Goal: Information Seeking & Learning: Check status

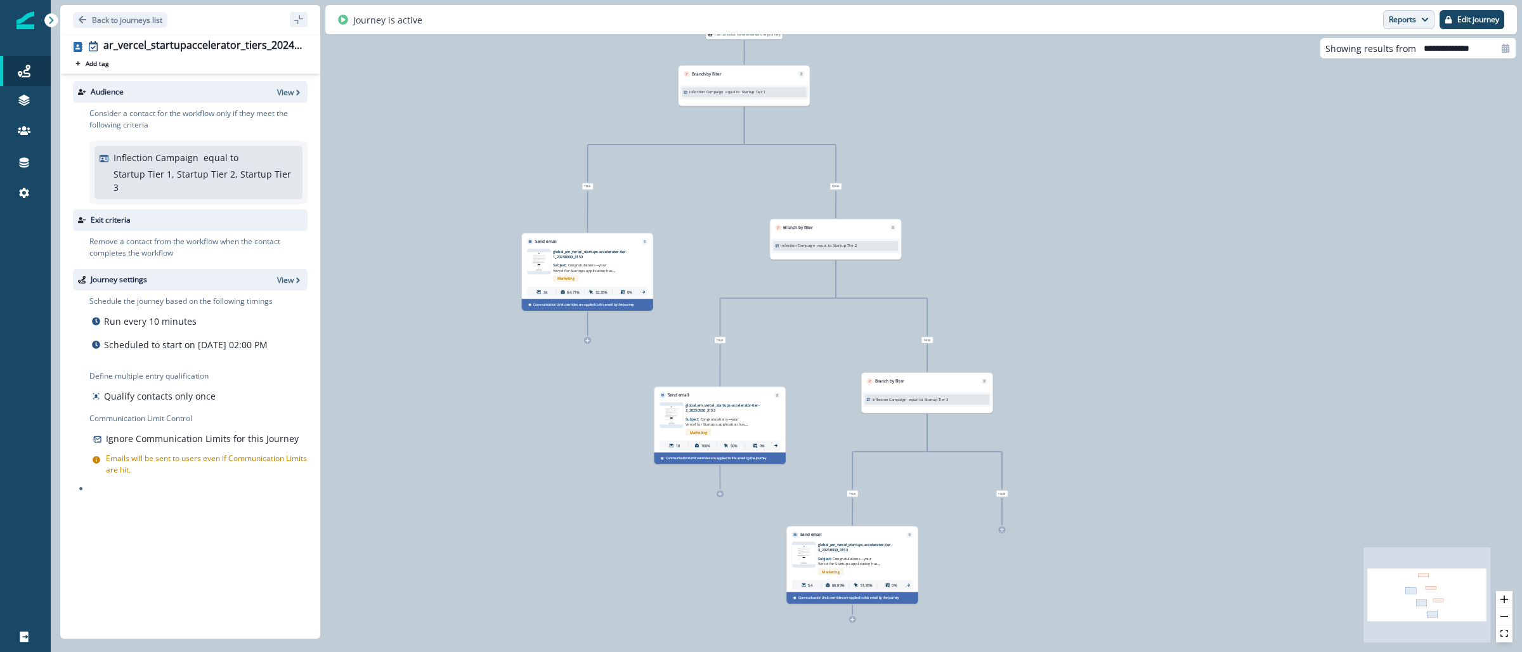
click at [1406, 20] on button "Reports" at bounding box center [1408, 19] width 51 height 19
click at [1380, 45] on button "Email Report" at bounding box center [1361, 51] width 143 height 23
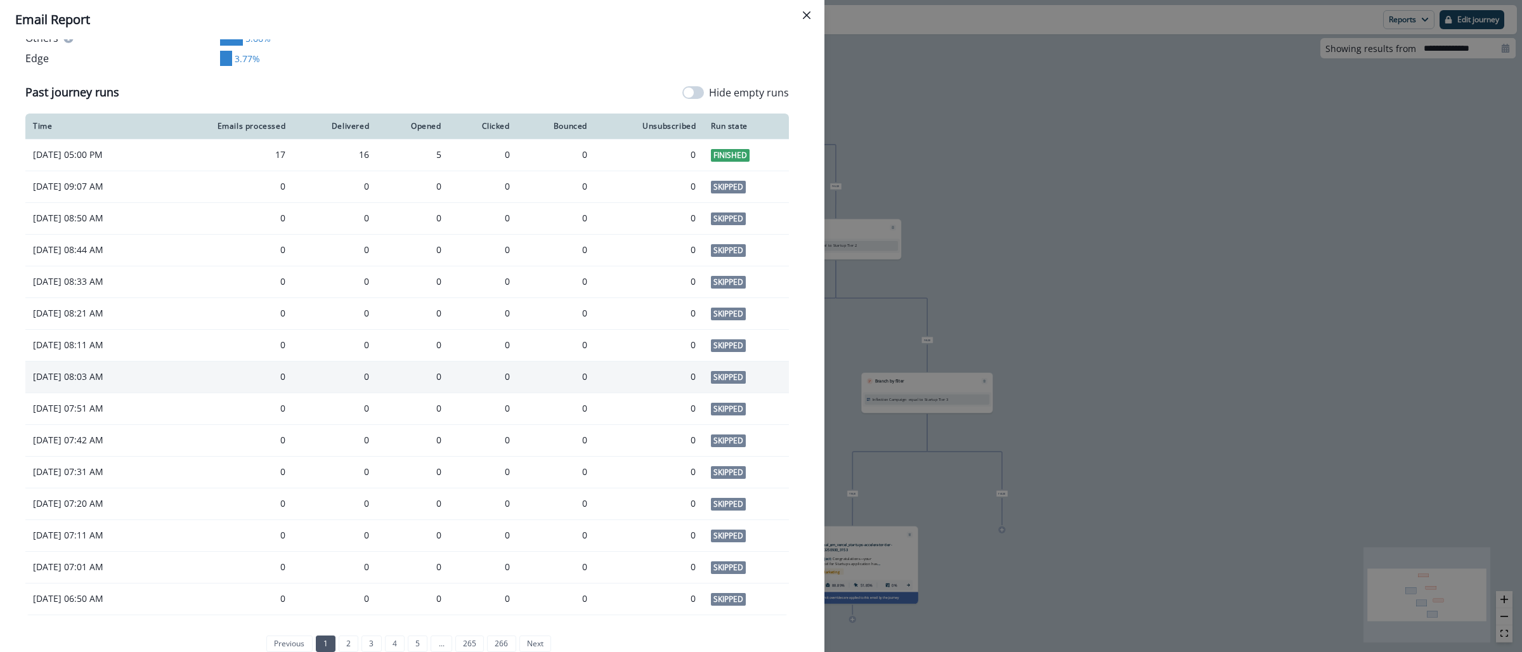
scroll to position [925, 0]
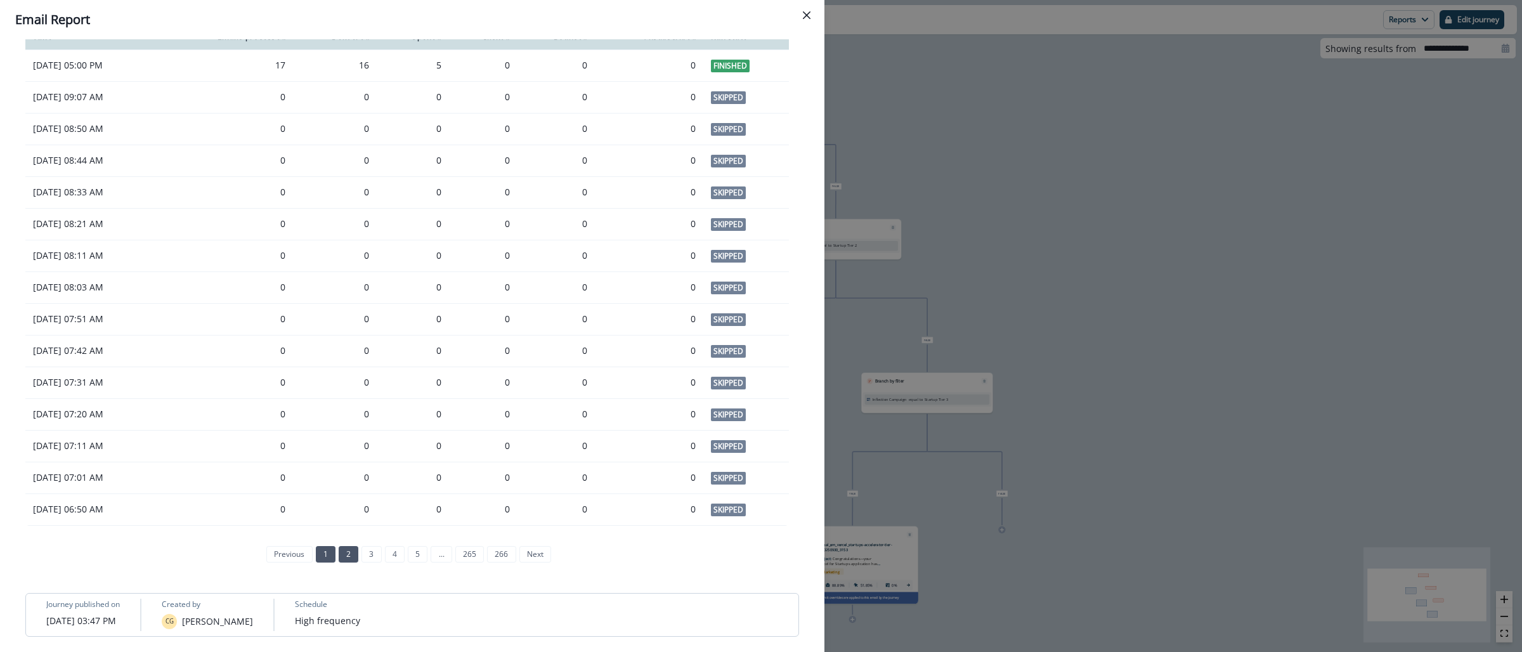
click at [347, 553] on link "2" at bounding box center [349, 554] width 20 height 16
click at [354, 558] on link "3" at bounding box center [360, 554] width 20 height 16
click at [373, 550] on link "4" at bounding box center [383, 554] width 20 height 16
click at [399, 551] on link "5" at bounding box center [406, 554] width 20 height 16
click at [417, 554] on link "6" at bounding box center [418, 554] width 20 height 16
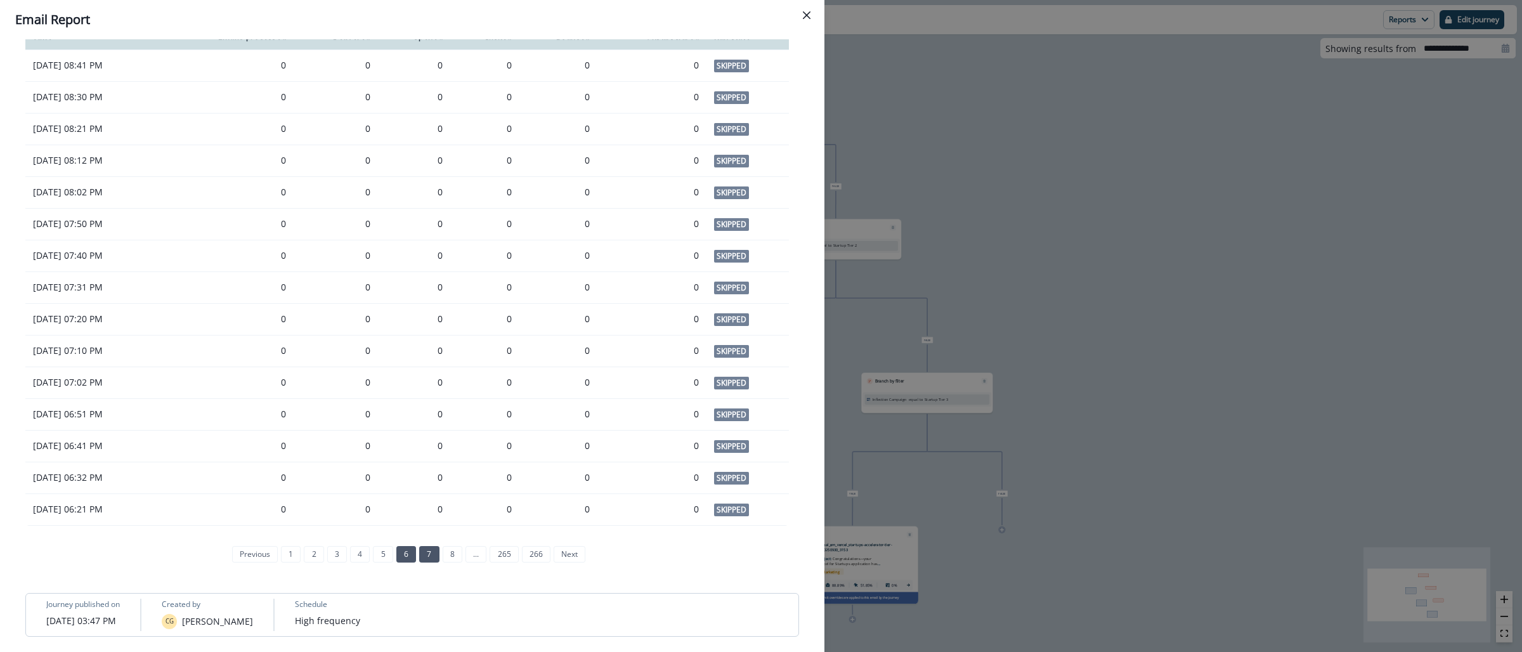
click at [419, 556] on link "7" at bounding box center [429, 554] width 20 height 16
click at [905, 75] on div "**********" at bounding box center [761, 326] width 1522 height 652
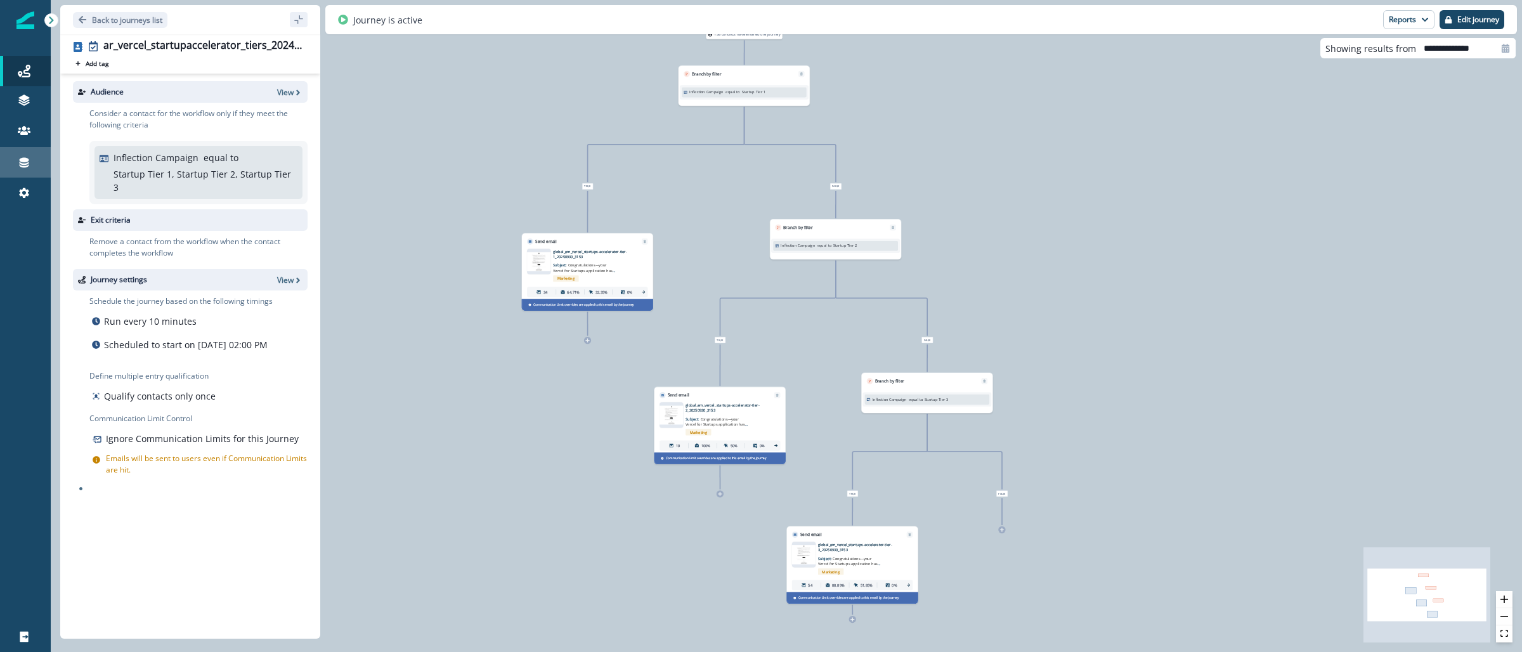
click at [27, 166] on icon at bounding box center [25, 163] width 10 height 10
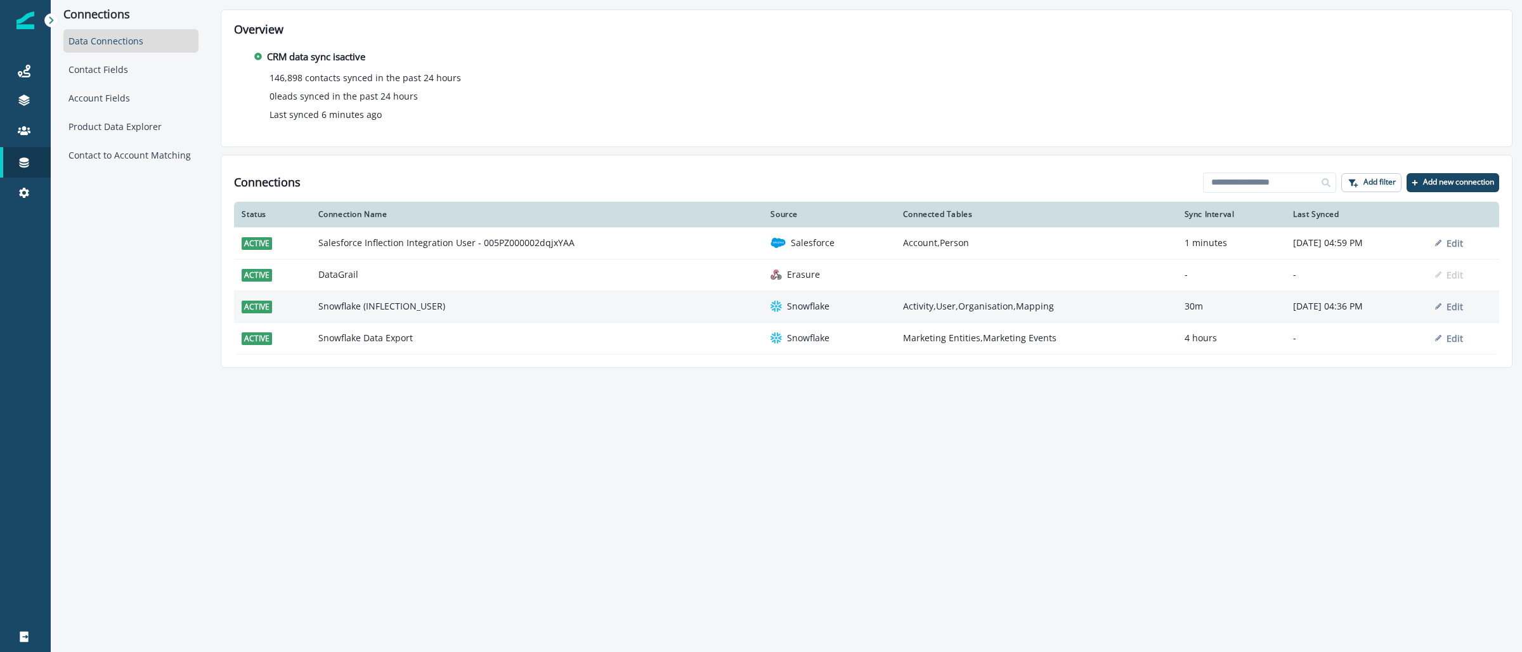
click at [401, 302] on td "Snowflake (INFLECTION_USER)" at bounding box center [537, 306] width 453 height 32
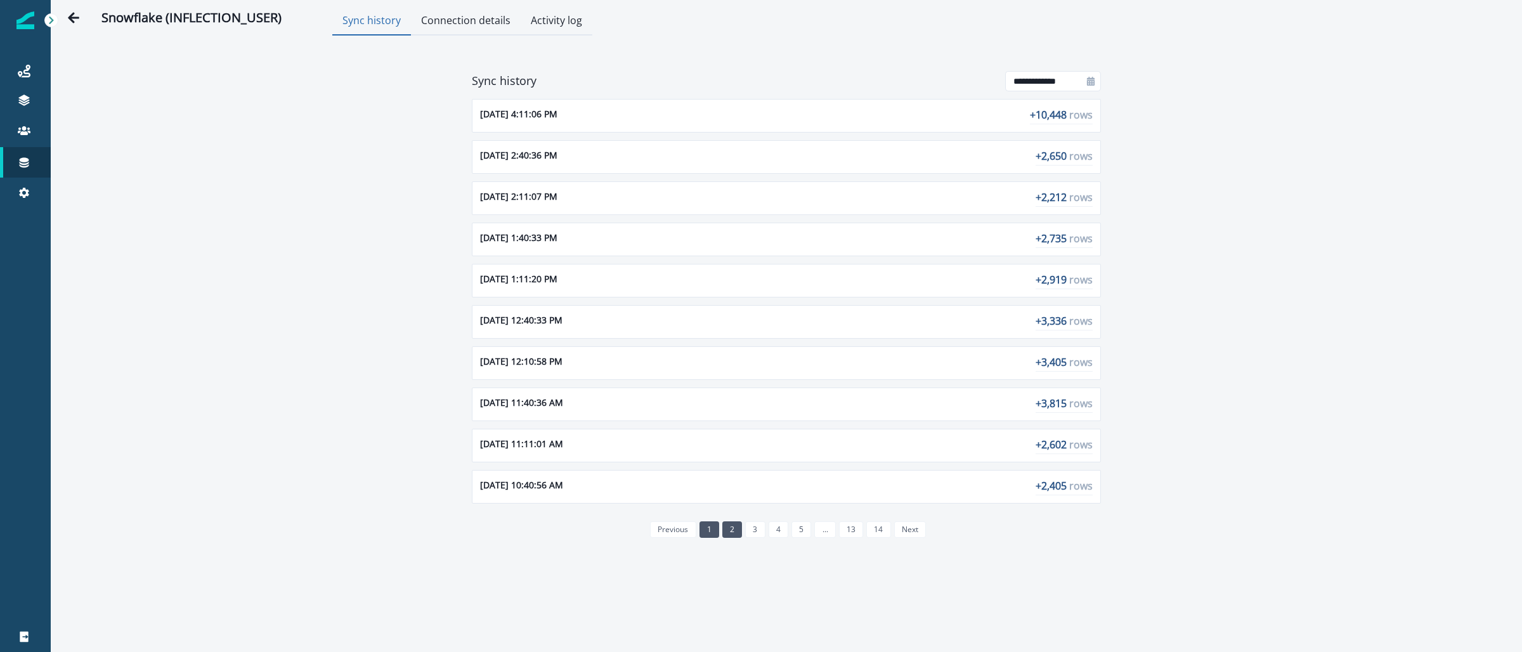
click at [730, 535] on link "2" at bounding box center [732, 529] width 20 height 16
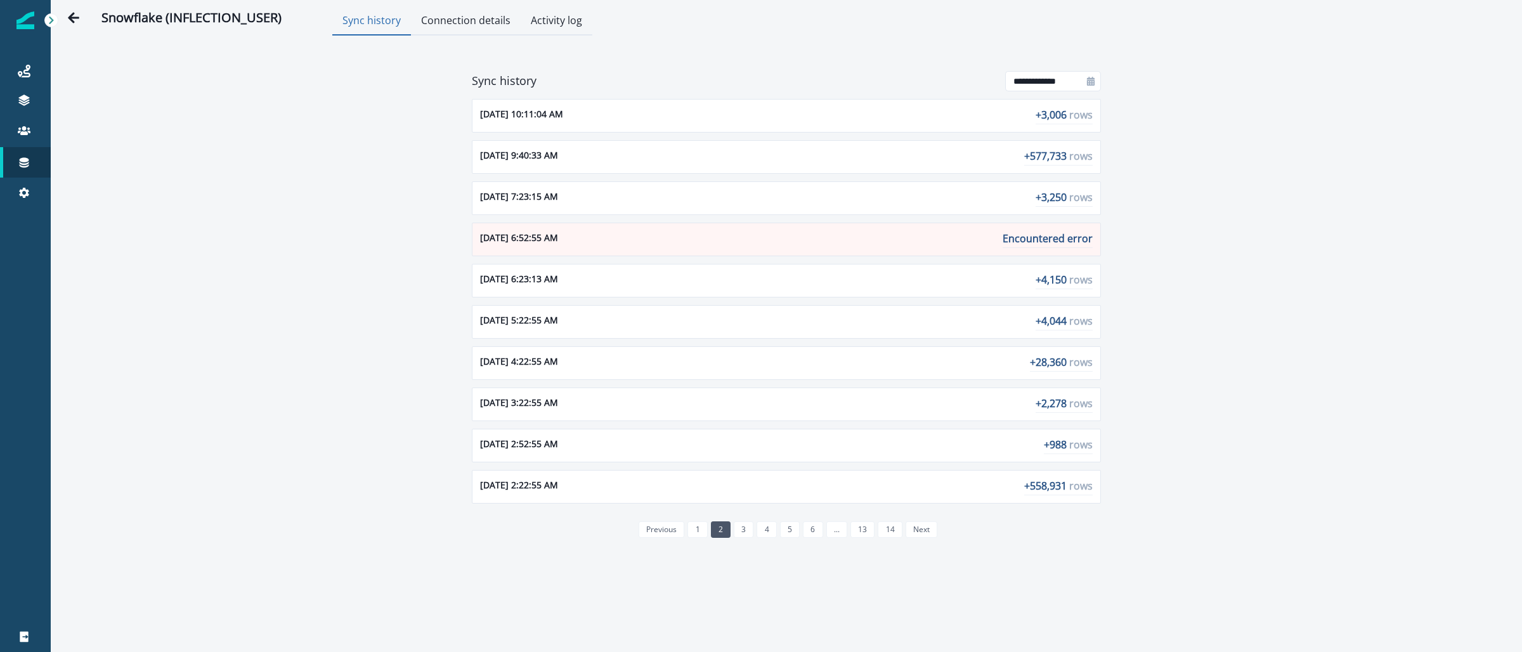
click at [430, 15] on button "Connection details" at bounding box center [466, 22] width 110 height 28
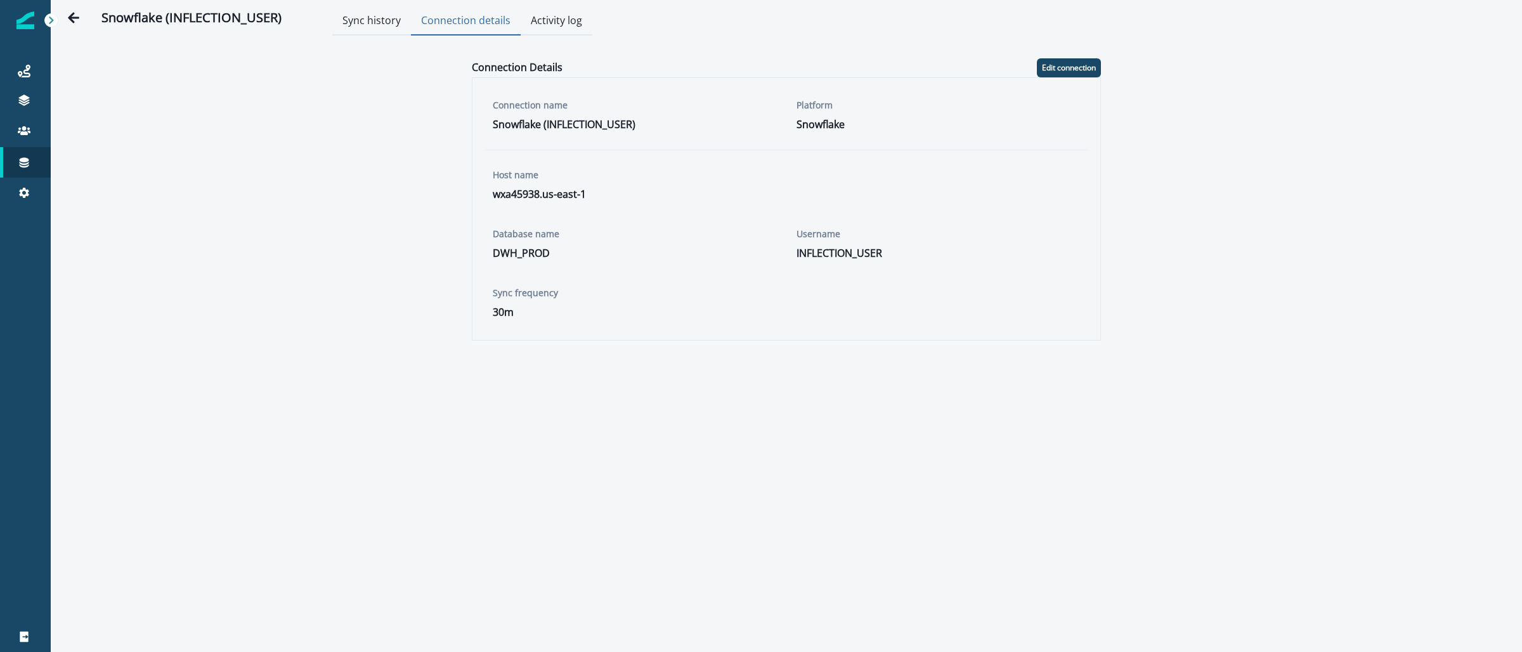
click at [545, 15] on button "Activity log" at bounding box center [557, 22] width 72 height 28
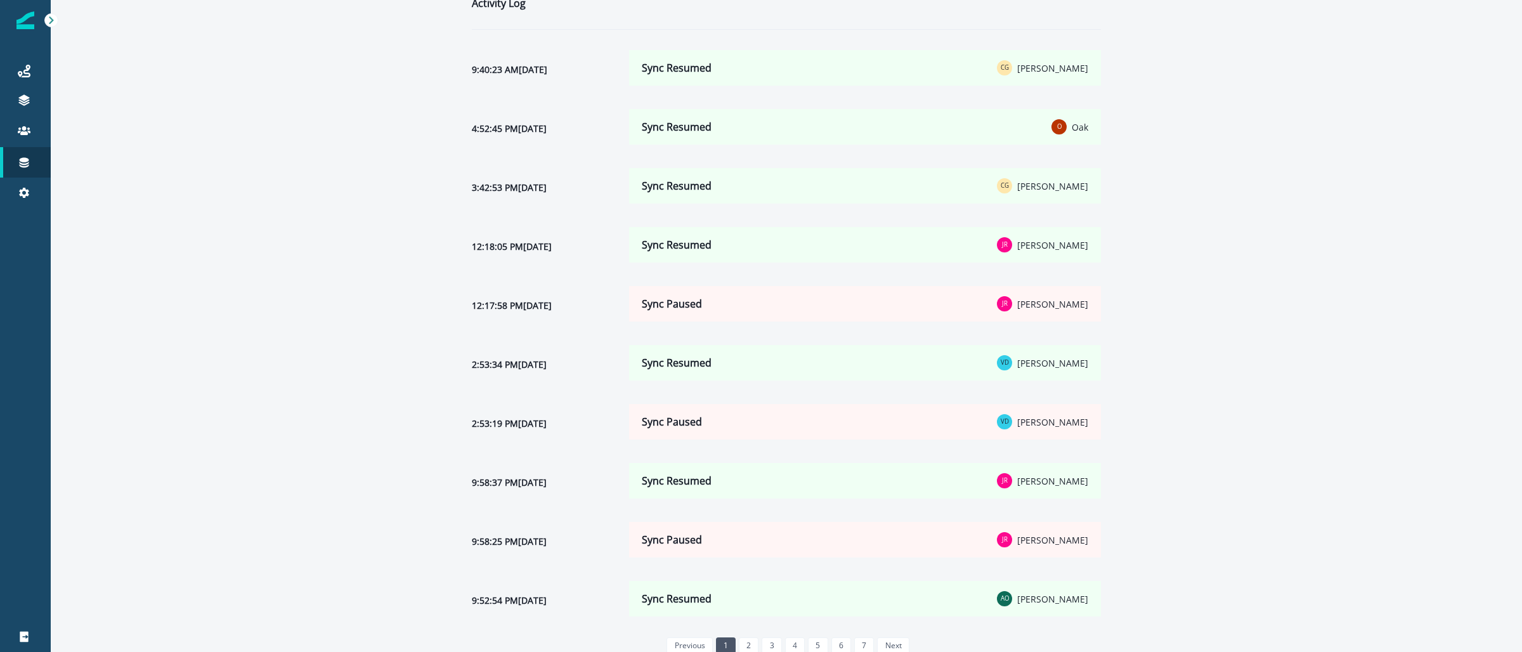
scroll to position [80, 0]
